Goal: Task Accomplishment & Management: Manage account settings

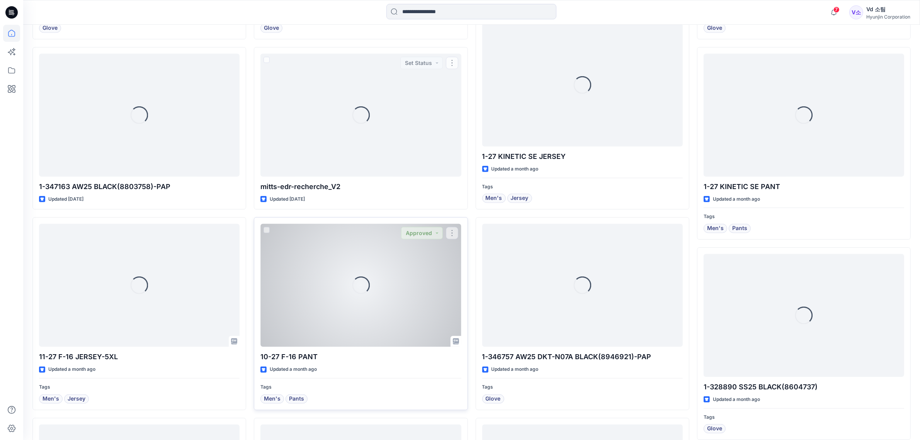
scroll to position [951, 0]
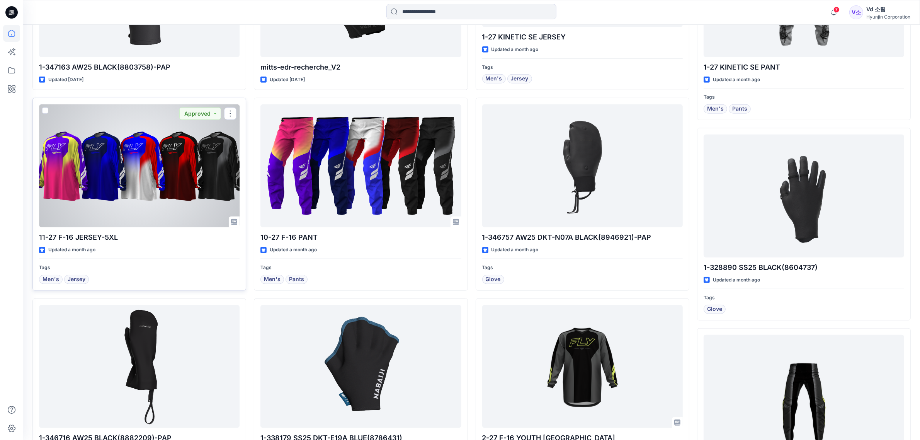
click at [138, 179] on div at bounding box center [139, 165] width 201 height 123
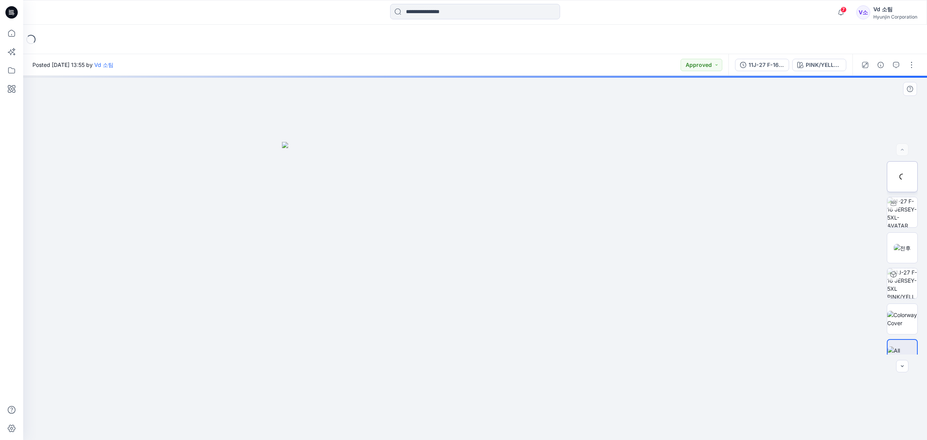
click at [905, 191] on div at bounding box center [902, 176] width 31 height 31
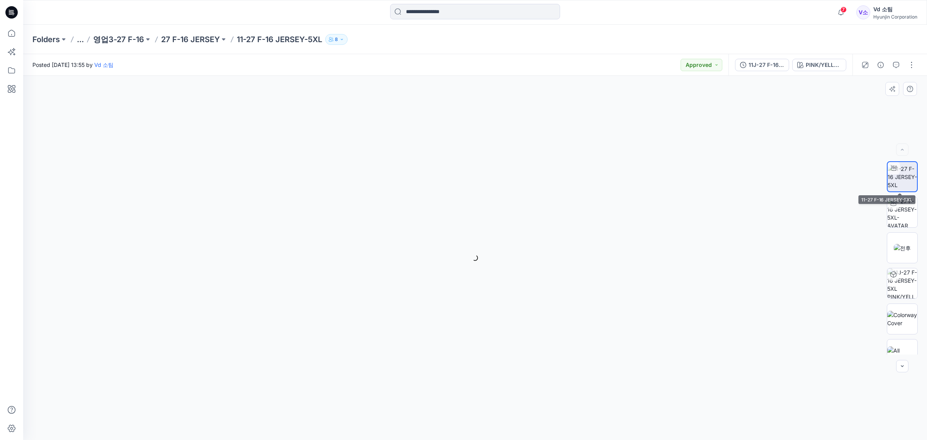
click at [904, 189] on img at bounding box center [902, 177] width 29 height 24
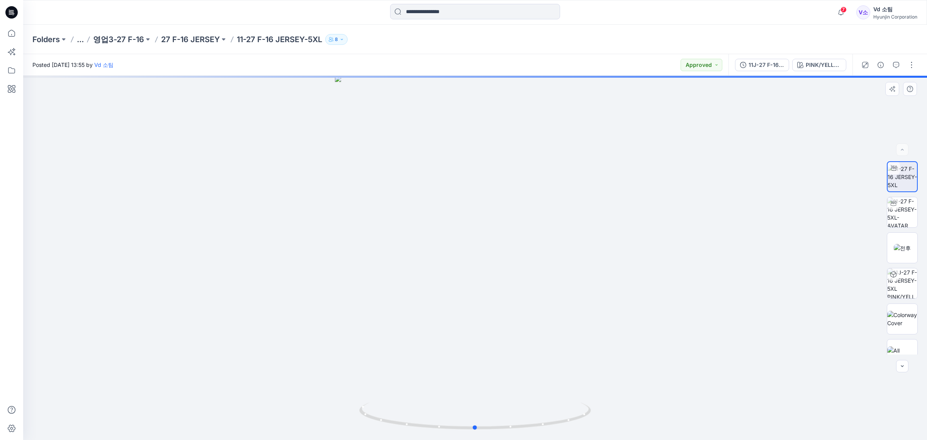
click at [630, 287] on div at bounding box center [475, 258] width 904 height 364
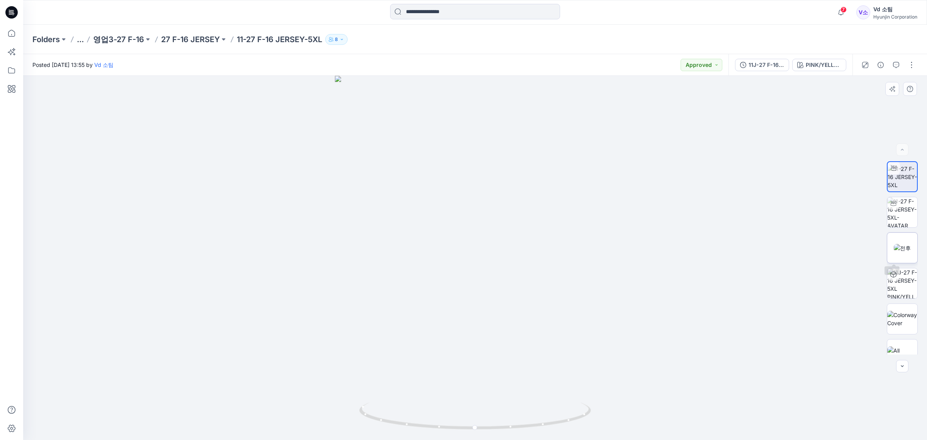
click at [897, 247] on img at bounding box center [902, 248] width 17 height 8
click at [678, 52] on div "Folders ... 영업3-27 F-16 27 F-16 JERSEY 11-27 F-16 JERSEY-5XL 8" at bounding box center [475, 39] width 904 height 29
click at [17, 14] on icon at bounding box center [11, 12] width 12 height 12
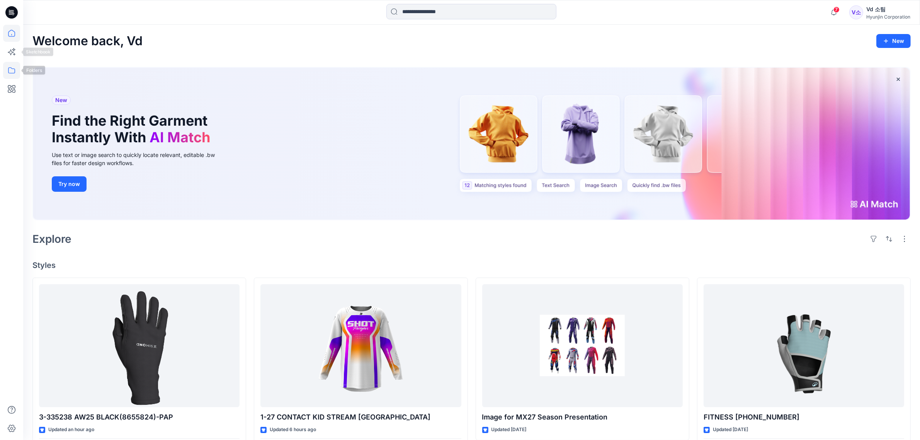
click at [14, 66] on icon at bounding box center [11, 70] width 17 height 17
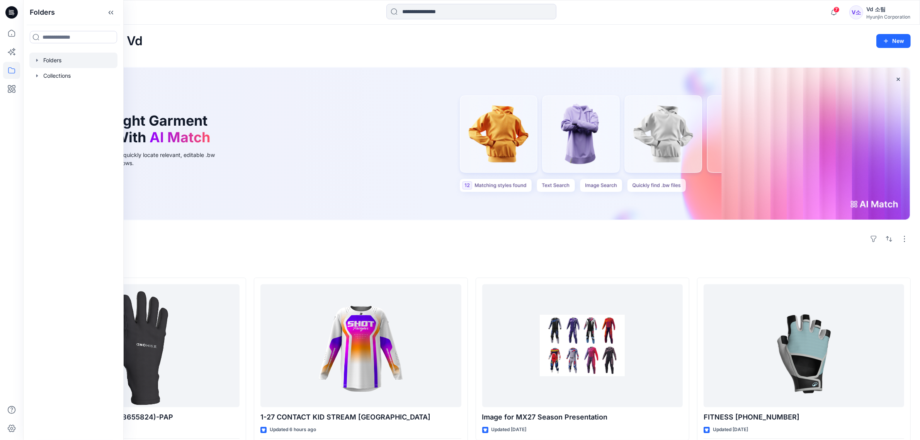
drag, startPoint x: 46, startPoint y: 61, endPoint x: 54, endPoint y: 66, distance: 9.7
click at [47, 60] on div at bounding box center [73, 60] width 88 height 15
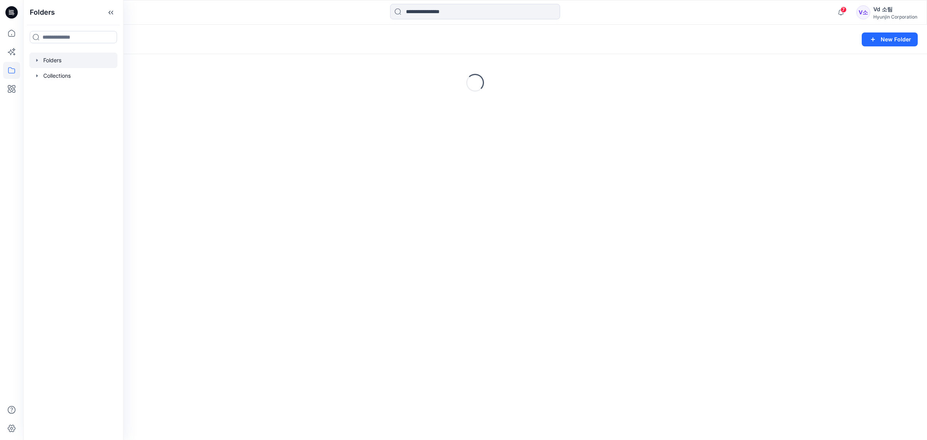
click at [673, 51] on div "Folders New Folder" at bounding box center [475, 39] width 904 height 29
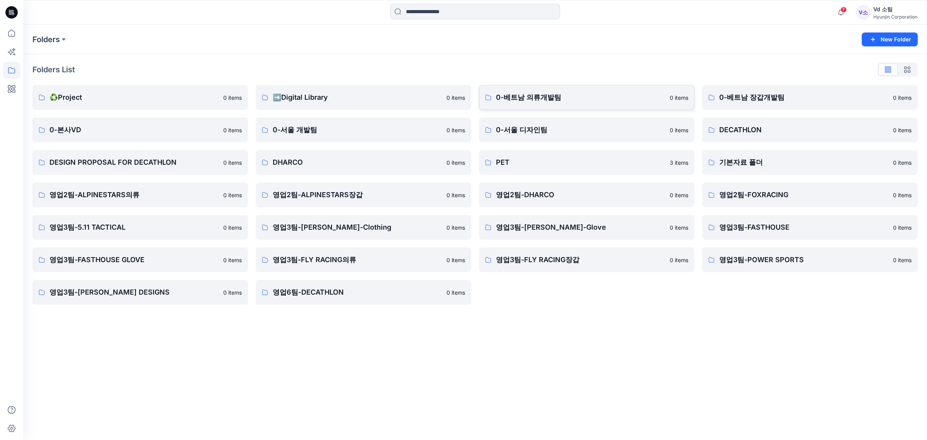
click at [627, 98] on p "0-베트남 의류개발팀" at bounding box center [580, 97] width 169 height 11
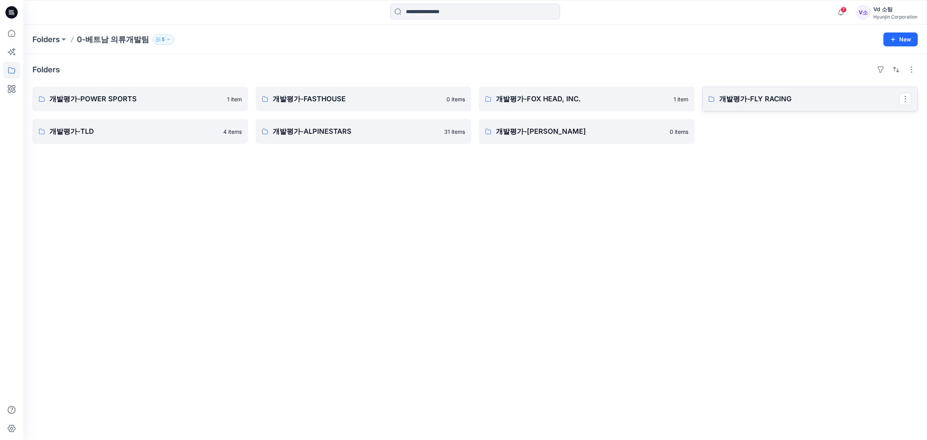
click at [760, 94] on p "개발평가-FLY RACING" at bounding box center [809, 99] width 180 height 11
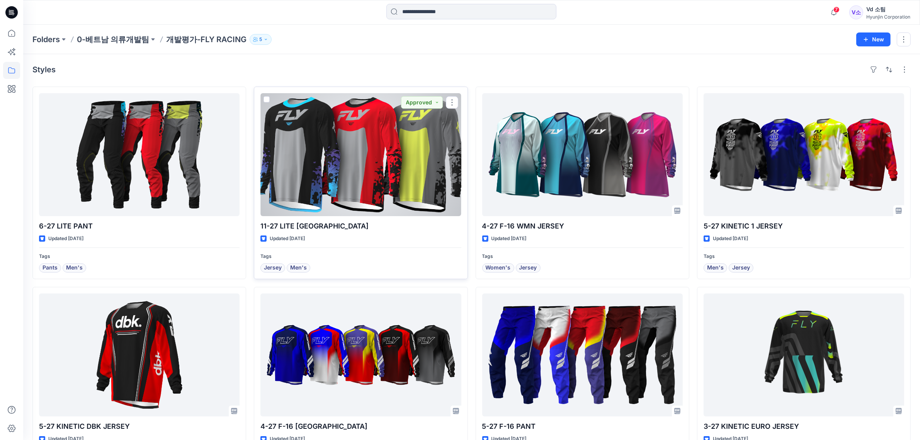
click at [333, 171] on div at bounding box center [360, 154] width 201 height 123
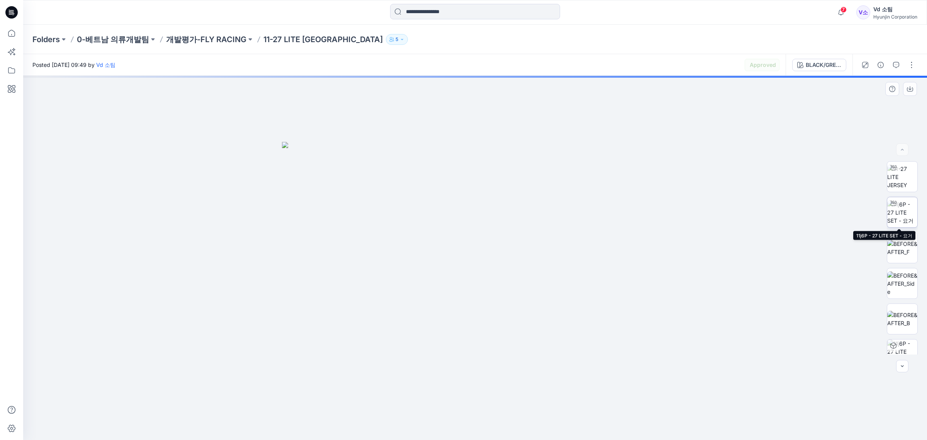
click at [892, 222] on img at bounding box center [903, 212] width 30 height 24
drag, startPoint x: 495, startPoint y: 389, endPoint x: 534, endPoint y: 381, distance: 40.3
click at [534, 381] on div at bounding box center [475, 258] width 904 height 364
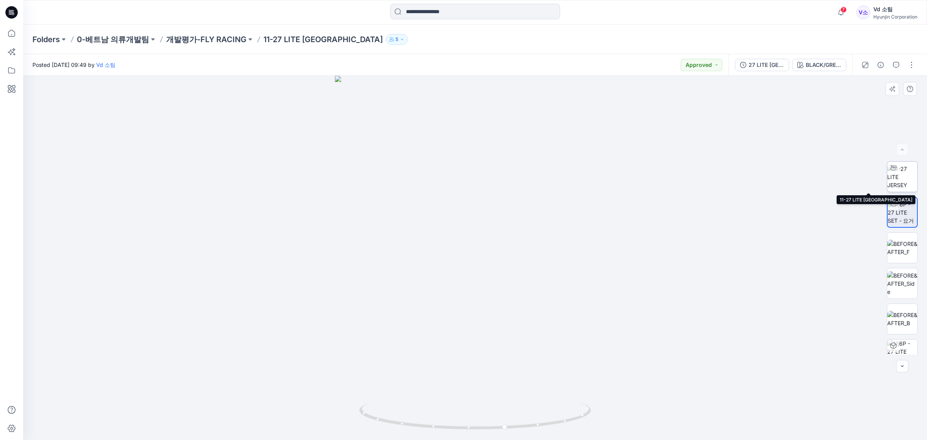
click at [897, 180] on img at bounding box center [903, 177] width 30 height 24
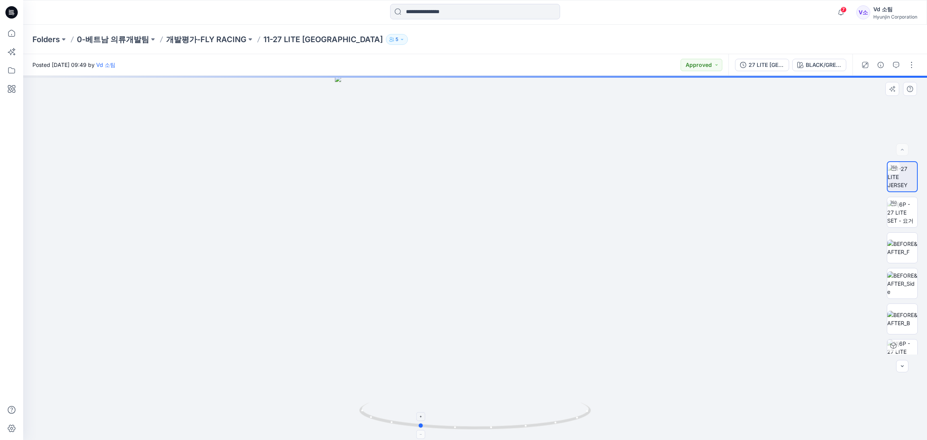
drag, startPoint x: 452, startPoint y: 412, endPoint x: 396, endPoint y: 412, distance: 56.0
click at [396, 412] on icon at bounding box center [476, 416] width 234 height 29
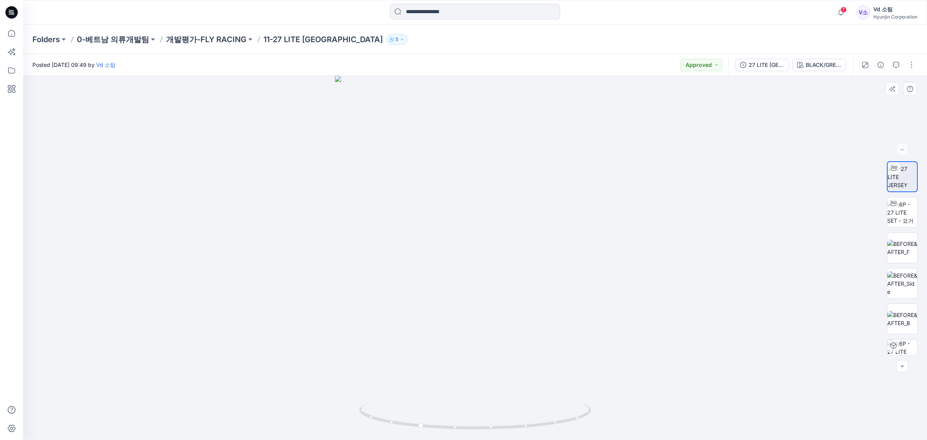
click at [561, 113] on div at bounding box center [475, 258] width 904 height 364
drag, startPoint x: 580, startPoint y: 316, endPoint x: 652, endPoint y: 325, distance: 72.0
click at [652, 325] on div at bounding box center [475, 258] width 904 height 364
click at [669, 214] on div at bounding box center [475, 258] width 904 height 364
drag, startPoint x: 489, startPoint y: 410, endPoint x: 574, endPoint y: 408, distance: 84.6
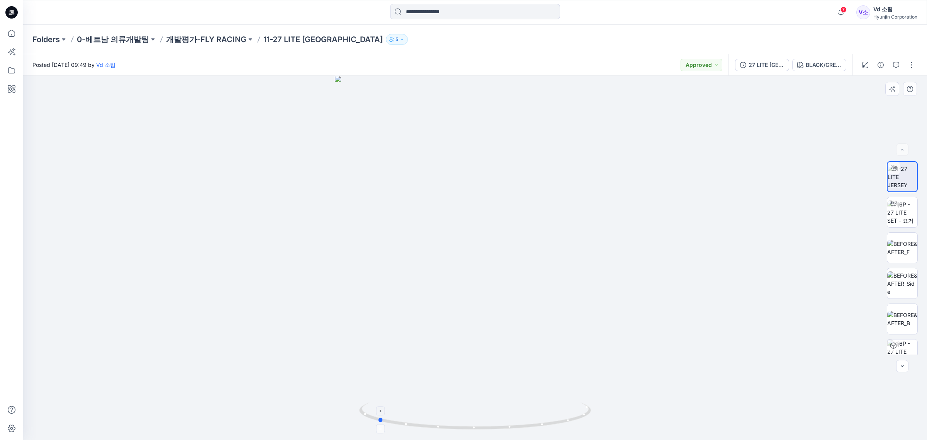
click at [574, 408] on icon at bounding box center [476, 416] width 234 height 29
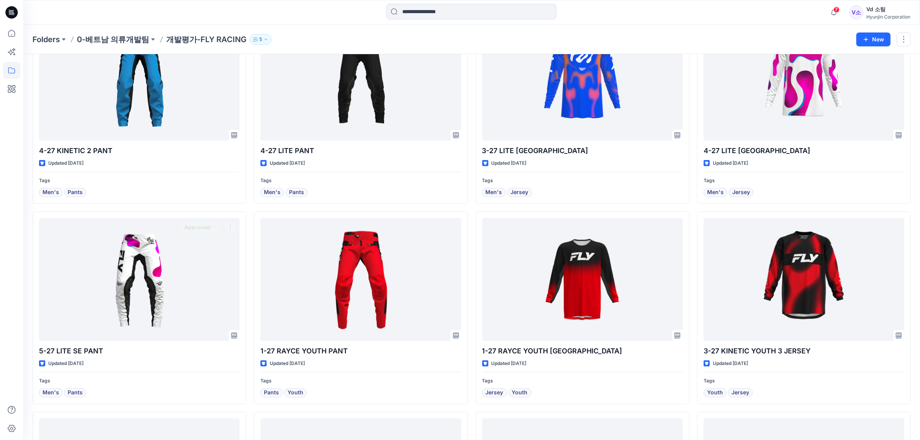
scroll to position [588, 0]
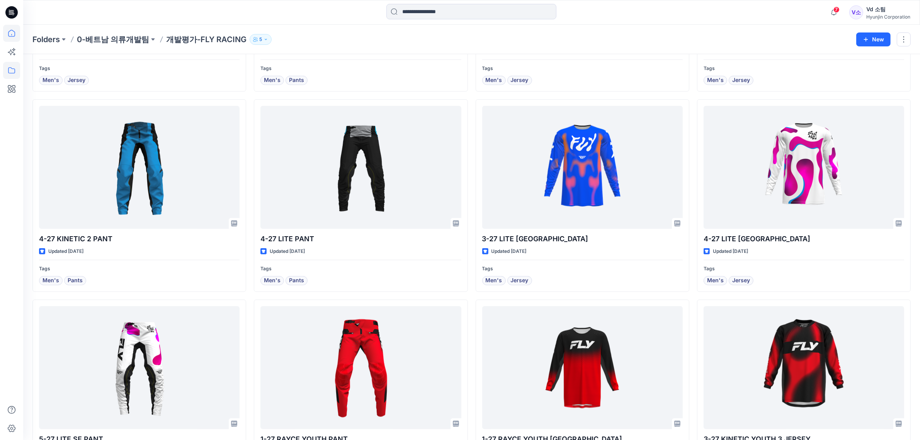
click at [14, 29] on icon at bounding box center [11, 33] width 17 height 17
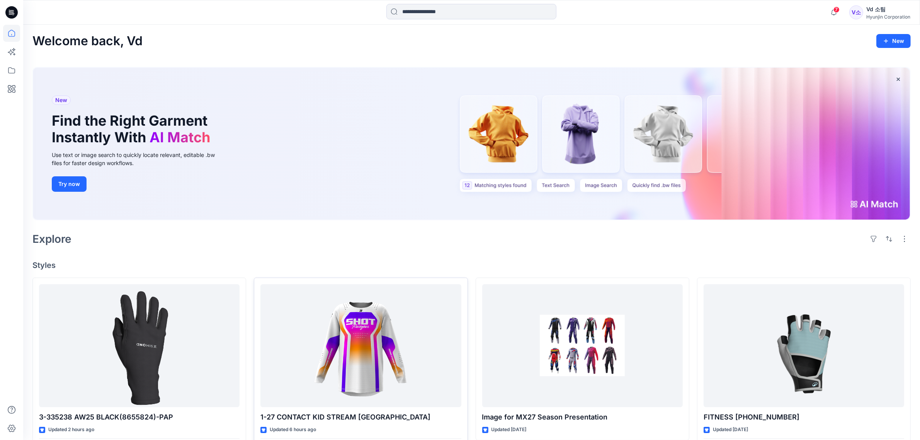
click at [337, 302] on div at bounding box center [360, 345] width 201 height 123
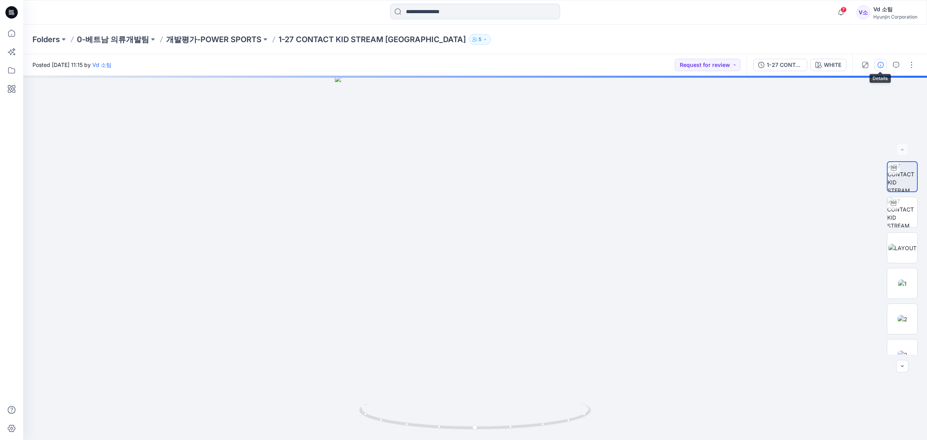
click at [878, 66] on icon "button" at bounding box center [881, 65] width 6 height 6
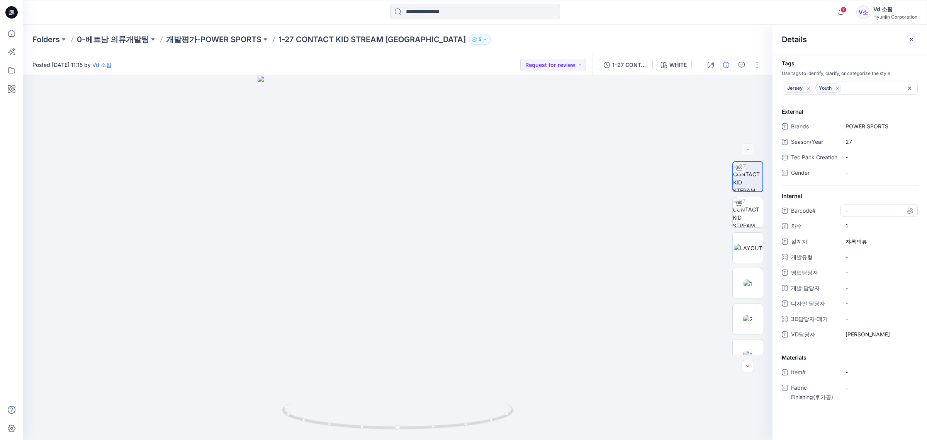
click at [846, 214] on span "-" at bounding box center [879, 210] width 67 height 8
type textarea "*********"
click at [877, 263] on div "-" at bounding box center [879, 257] width 77 height 12
click at [849, 277] on span at bounding box center [850, 274] width 6 height 6
click at [833, 279] on span "영업담당자" at bounding box center [814, 274] width 46 height 11
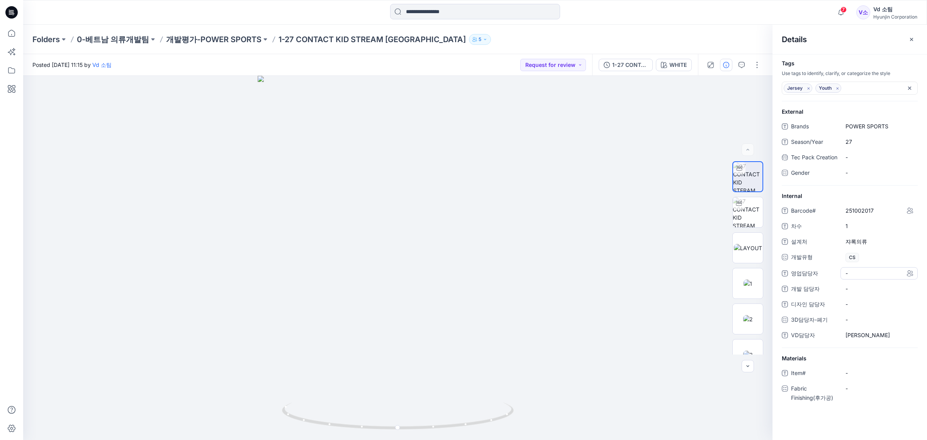
click at [862, 277] on span "-" at bounding box center [879, 273] width 67 height 8
type textarea "***"
click at [17, 12] on icon at bounding box center [11, 12] width 12 height 12
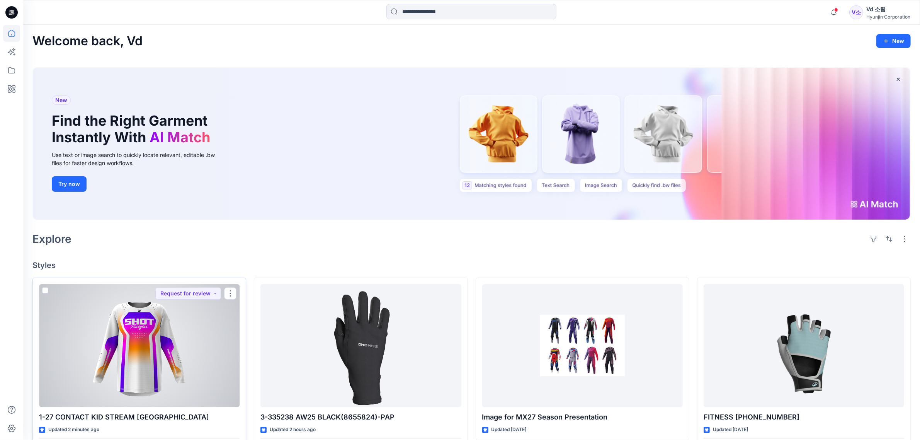
click at [162, 341] on div at bounding box center [139, 345] width 201 height 123
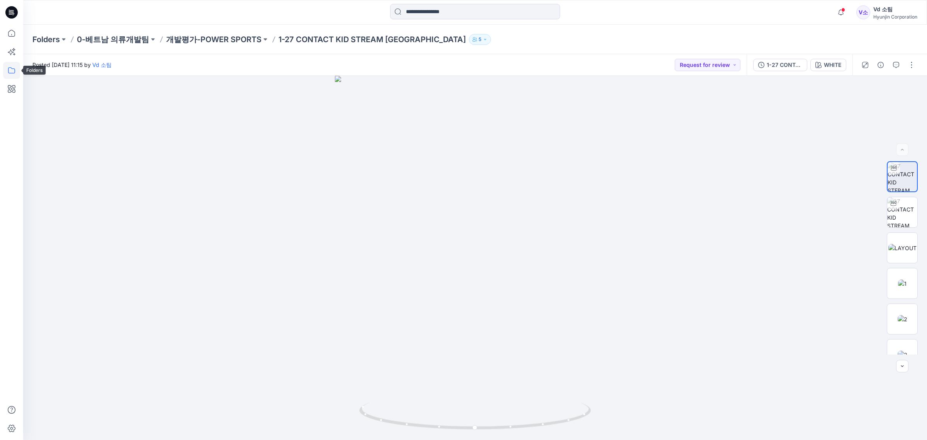
click at [7, 67] on icon at bounding box center [11, 70] width 17 height 17
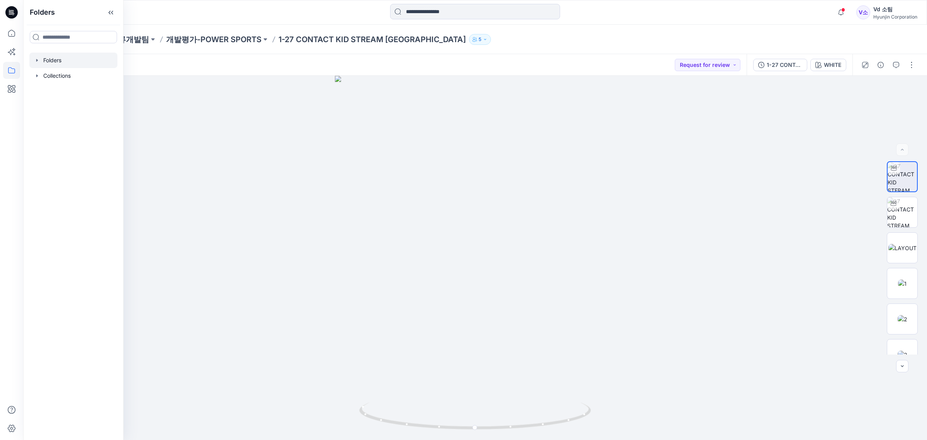
click at [63, 59] on div at bounding box center [73, 60] width 88 height 15
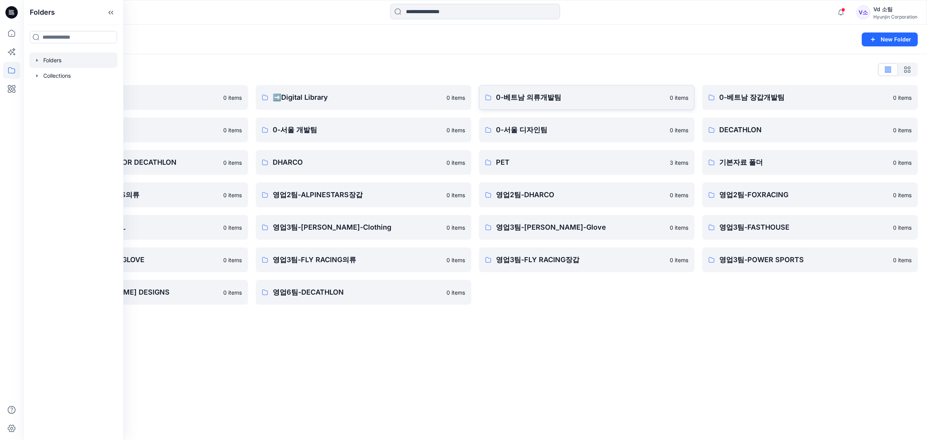
click at [522, 107] on link "0-베트남 의류개발팀 0 items" at bounding box center [587, 97] width 216 height 25
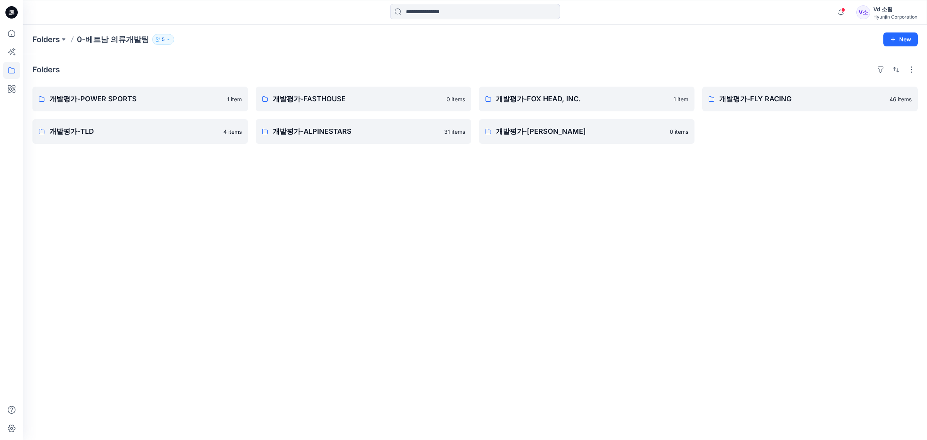
drag, startPoint x: 507, startPoint y: 221, endPoint x: 265, endPoint y: 167, distance: 247.8
click at [505, 221] on div "Folders 개발평가-POWER SPORTS 1 item 개발평가-TLD 4 items 개발평가-FASTHOUSE 0 items 개발평가-A…" at bounding box center [475, 247] width 904 height 386
click at [752, 104] on p "개발평가-FLY RACING" at bounding box center [809, 99] width 180 height 11
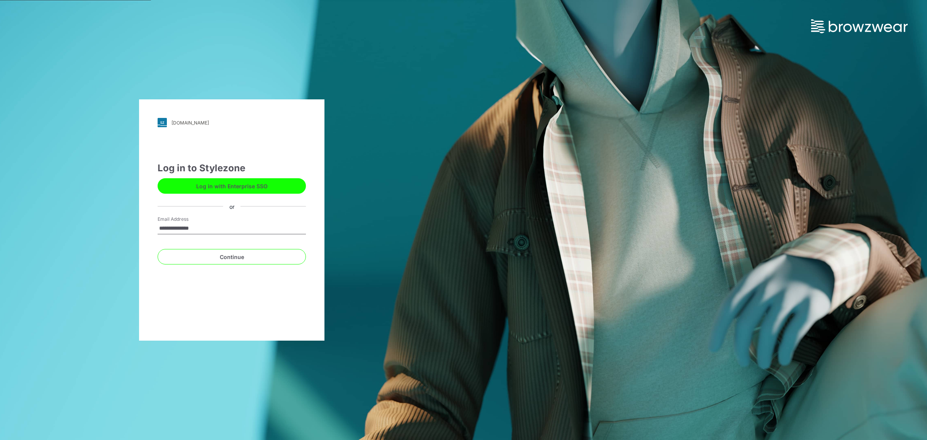
drag, startPoint x: 694, startPoint y: 77, endPoint x: 700, endPoint y: 31, distance: 46.8
click at [694, 77] on div "**********" at bounding box center [463, 220] width 927 height 440
click at [224, 260] on button "Continue" at bounding box center [232, 256] width 148 height 15
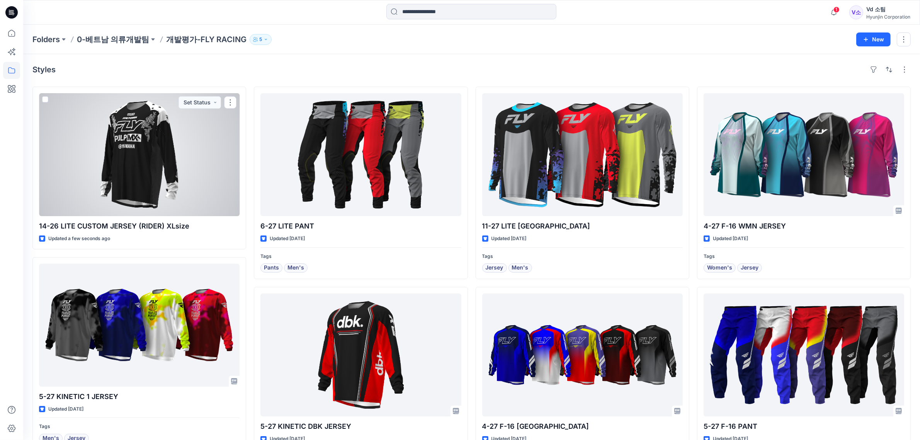
drag, startPoint x: 136, startPoint y: 182, endPoint x: 132, endPoint y: 188, distance: 6.4
click at [136, 182] on div at bounding box center [139, 154] width 201 height 123
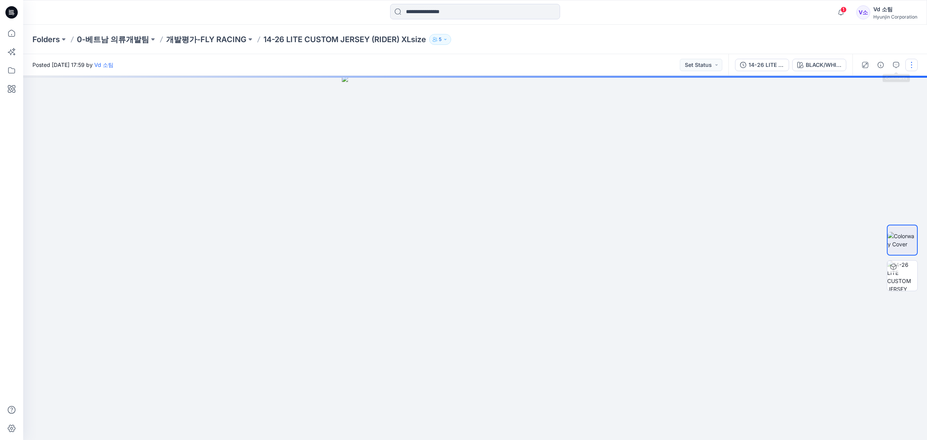
click at [906, 64] on button "button" at bounding box center [912, 65] width 12 height 12
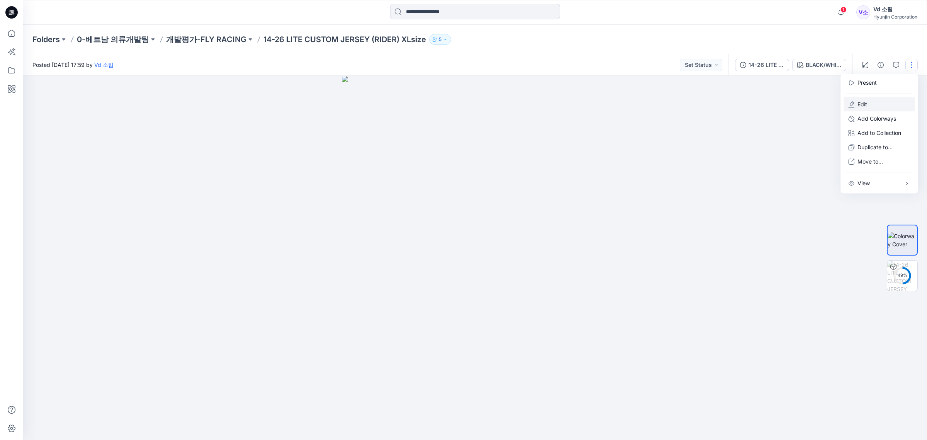
click at [875, 103] on button "Edit" at bounding box center [879, 104] width 71 height 14
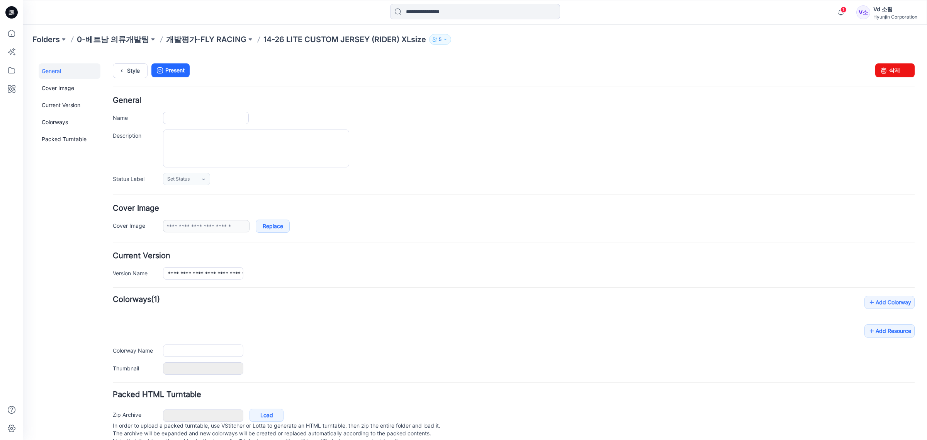
type input "**********"
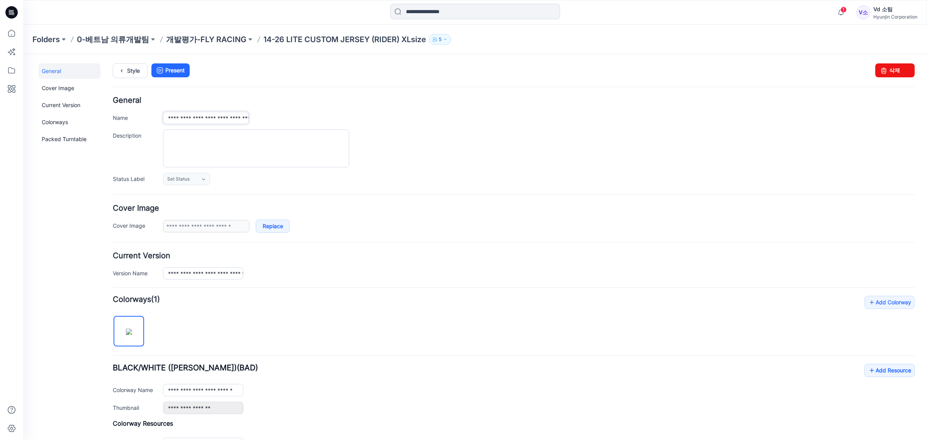
drag, startPoint x: 234, startPoint y: 117, endPoint x: 387, endPoint y: 121, distance: 153.1
click at [417, 117] on div "**********" at bounding box center [539, 118] width 752 height 12
type input "**********"
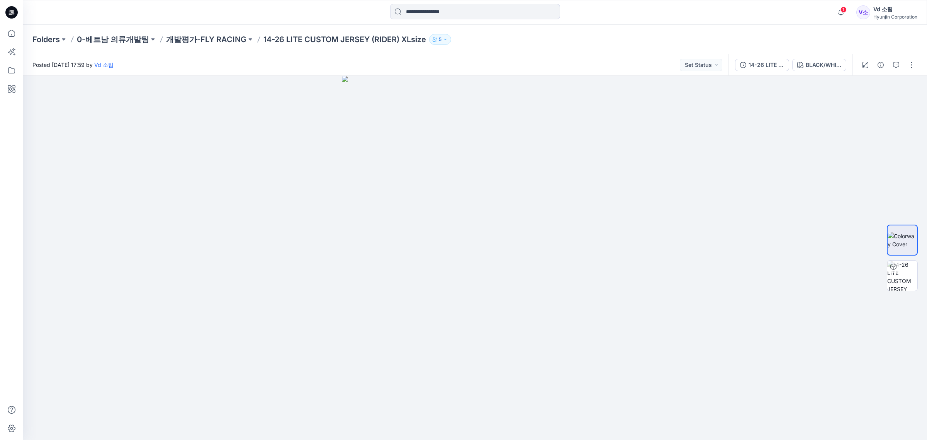
click at [910, 57] on div at bounding box center [888, 65] width 71 height 22
click at [912, 62] on button "button" at bounding box center [912, 65] width 12 height 12
click at [893, 109] on button "Edit" at bounding box center [879, 104] width 71 height 14
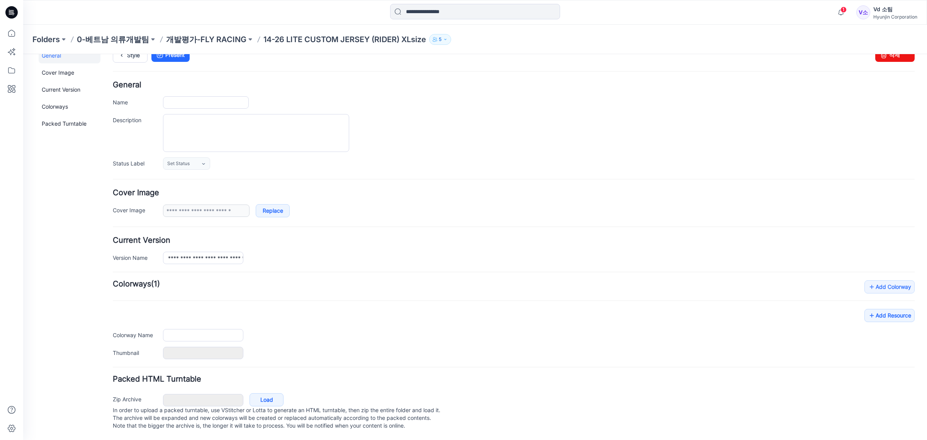
type input "**********"
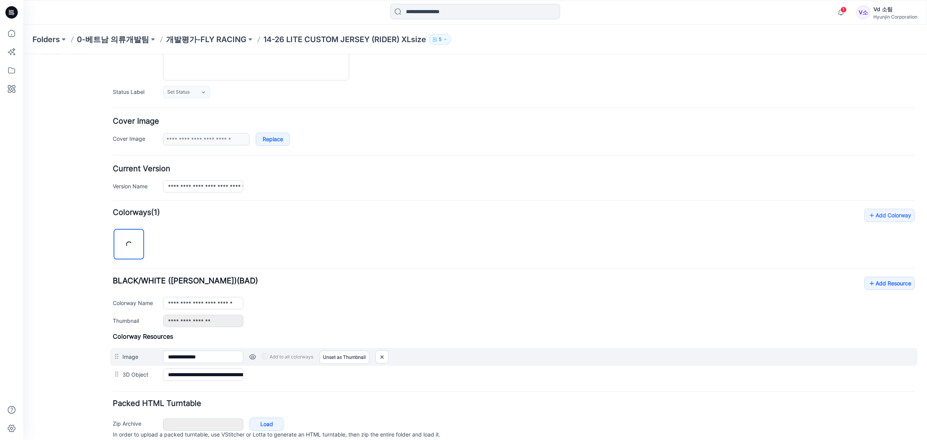
scroll to position [122, 0]
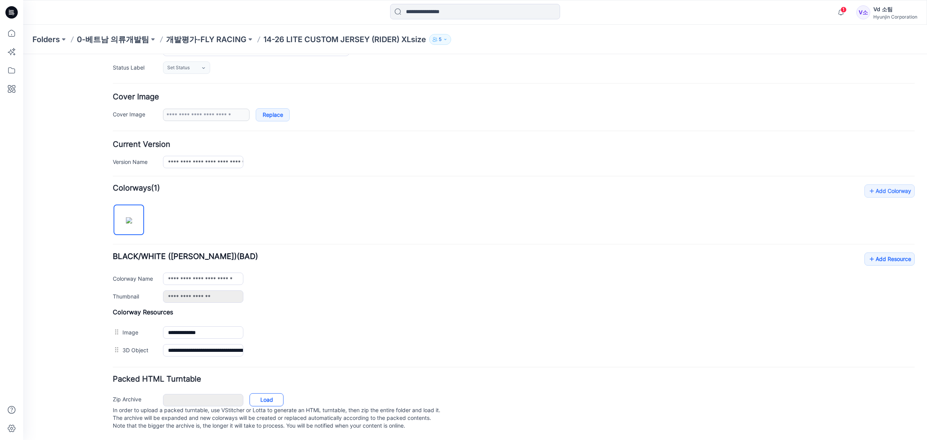
drag, startPoint x: 261, startPoint y: 404, endPoint x: 267, endPoint y: 392, distance: 13.0
click at [262, 406] on p "In order to upload a packed turntable, use VStitcher or Lotta to generate an HT…" at bounding box center [514, 417] width 802 height 23
click at [267, 393] on link "Load" at bounding box center [267, 399] width 34 height 13
click at [264, 394] on link "Load" at bounding box center [267, 399] width 34 height 13
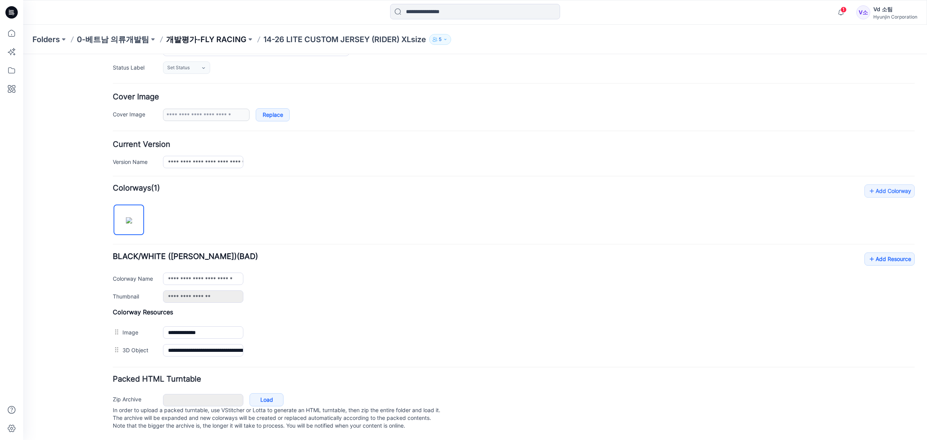
click at [212, 39] on p "개발평가-FLY RACING" at bounding box center [206, 39] width 80 height 11
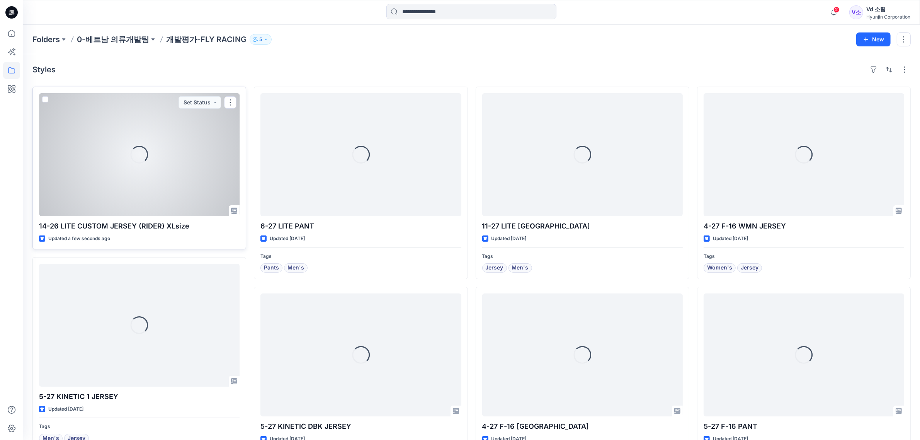
click at [203, 202] on div "Loading..." at bounding box center [139, 154] width 201 height 123
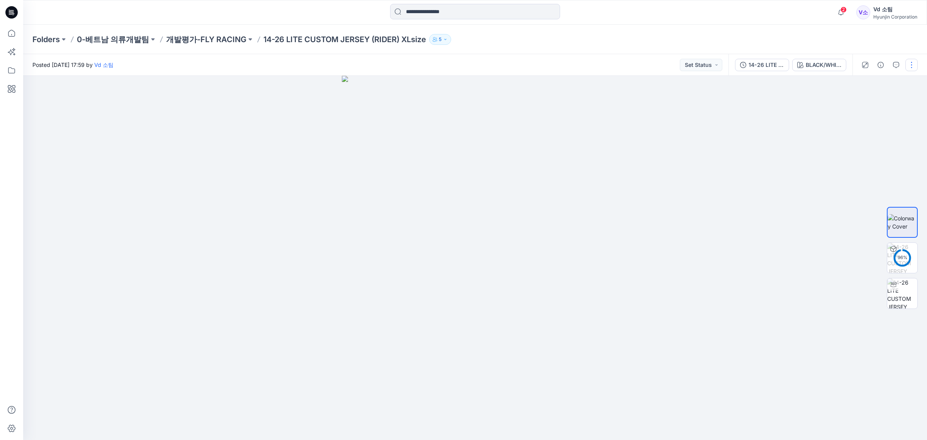
click at [912, 68] on button "button" at bounding box center [912, 65] width 12 height 12
click at [889, 103] on button "Edit" at bounding box center [879, 104] width 71 height 14
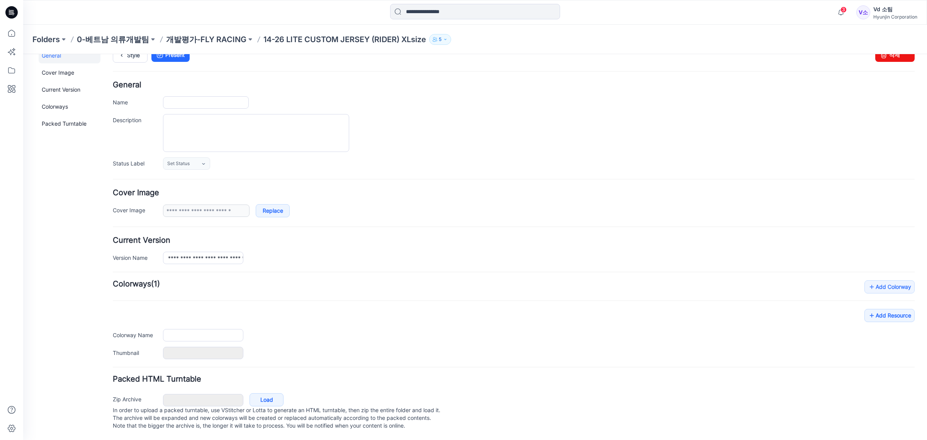
type input "**********"
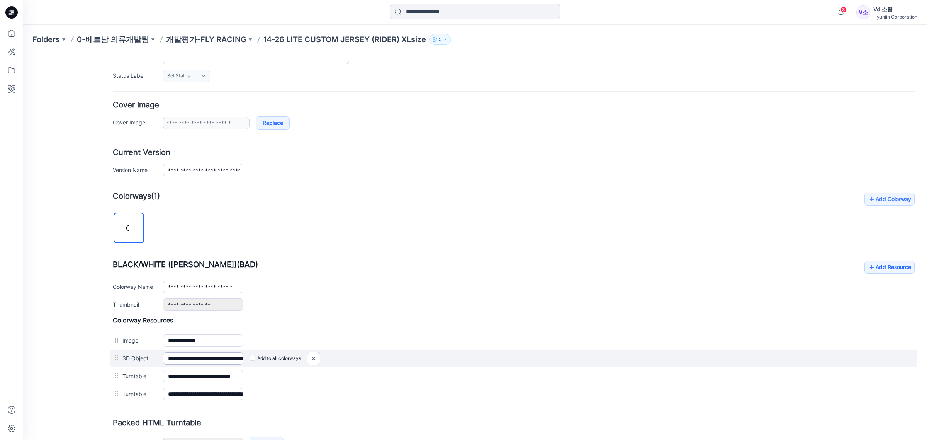
scroll to position [157, 0]
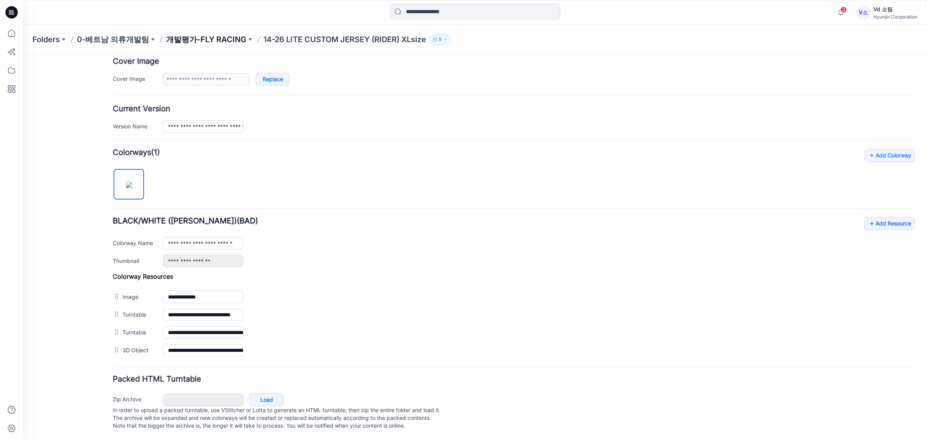
click at [211, 36] on p "개발평가-FLY RACING" at bounding box center [206, 39] width 80 height 11
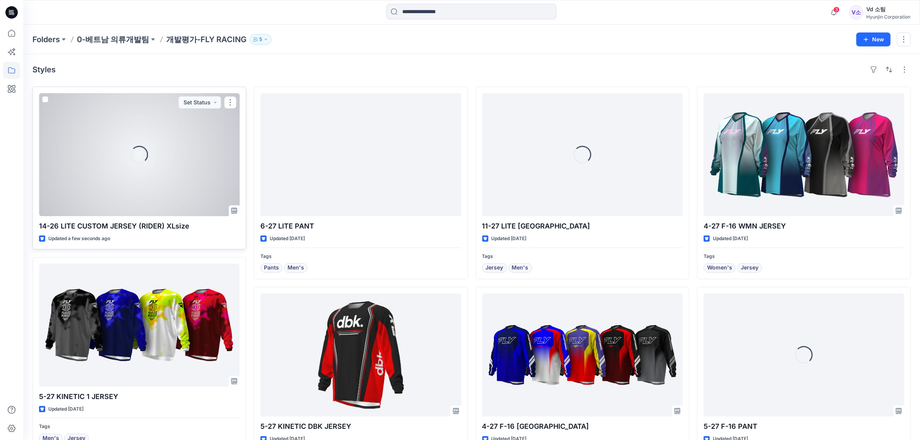
click at [105, 199] on div "Loading..." at bounding box center [139, 154] width 201 height 123
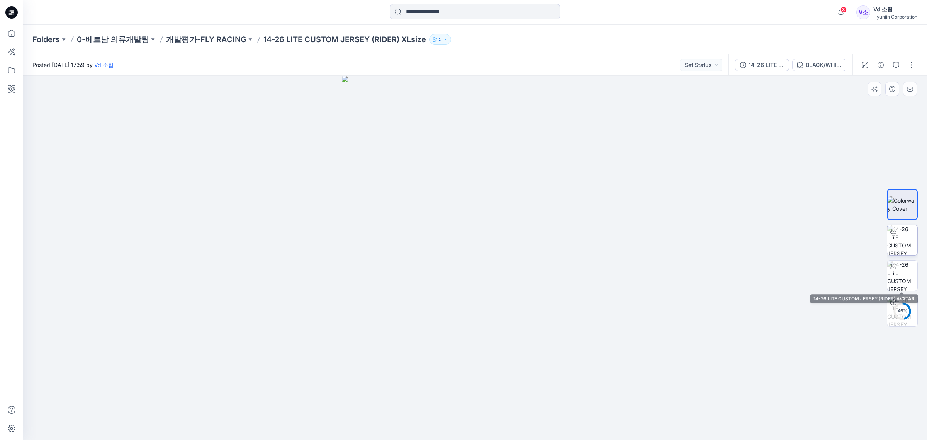
click at [913, 245] on img at bounding box center [903, 240] width 30 height 30
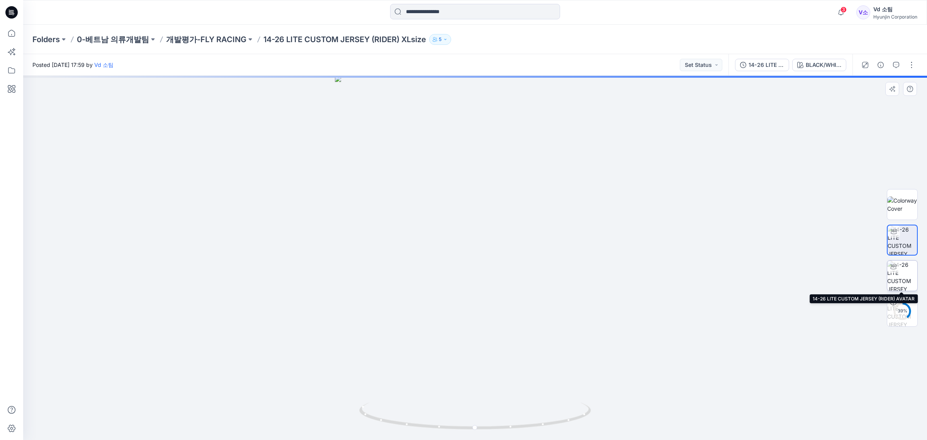
click at [903, 267] on img at bounding box center [903, 275] width 30 height 30
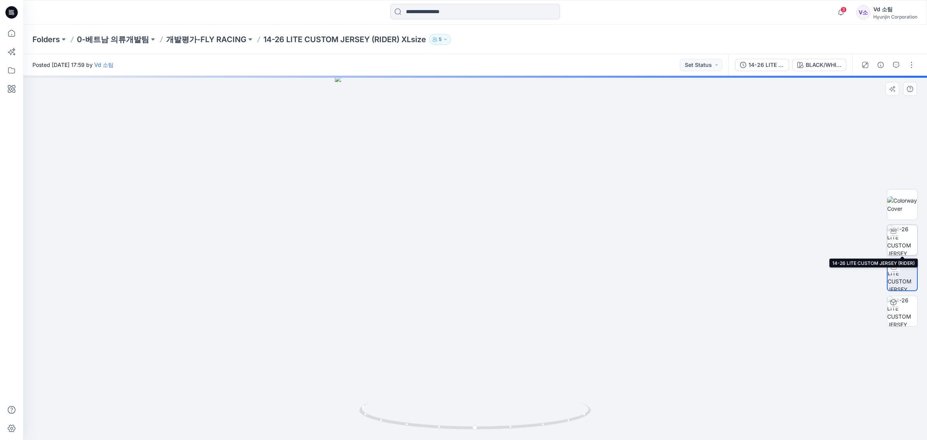
click at [908, 238] on img at bounding box center [903, 240] width 30 height 30
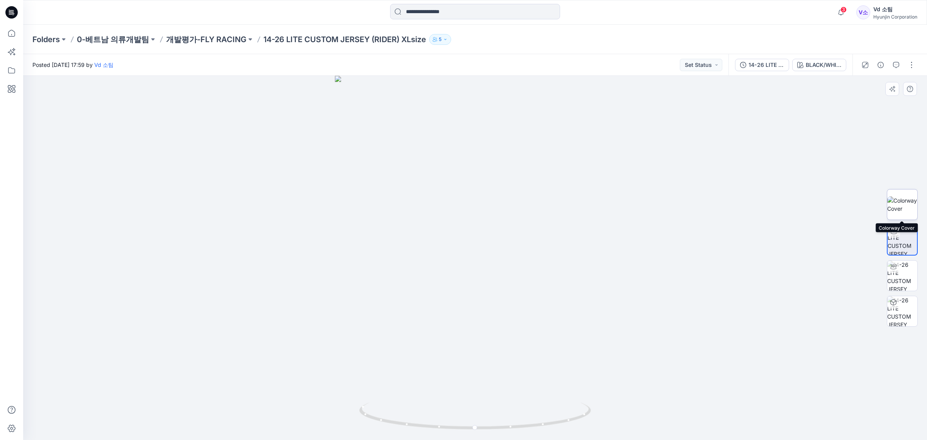
click at [908, 213] on img at bounding box center [903, 204] width 30 height 16
